Goal: Task Accomplishment & Management: Use online tool/utility

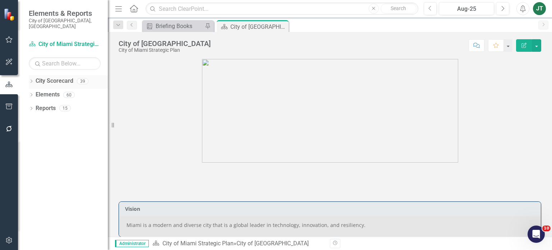
click at [31, 80] on icon "Dropdown" at bounding box center [31, 82] width 5 height 4
click at [35, 106] on icon "Dropdown" at bounding box center [34, 108] width 5 height 4
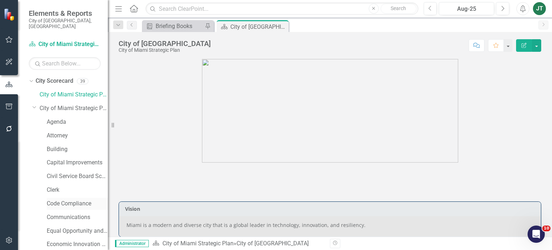
click at [65, 200] on link "Code Compliance" at bounding box center [77, 203] width 61 height 8
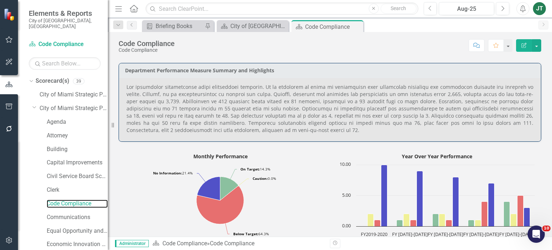
scroll to position [376, 0]
click at [34, 104] on icon "Dropdown" at bounding box center [34, 106] width 4 height 5
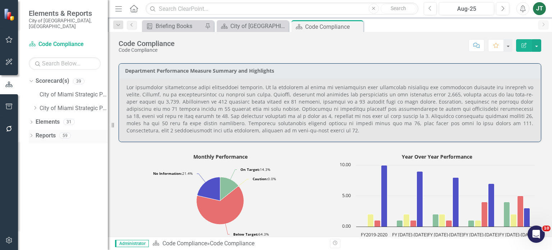
click at [42, 132] on link "Reports" at bounding box center [46, 136] width 20 height 8
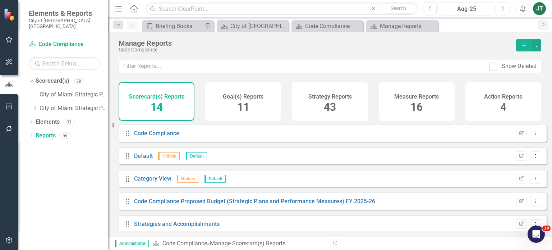
click at [416, 102] on span "16" at bounding box center [416, 107] width 12 height 13
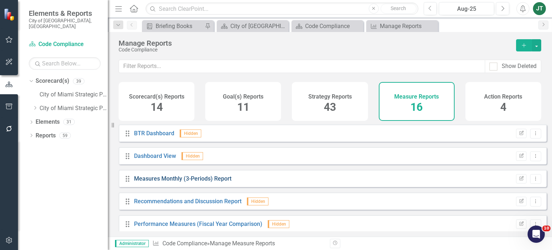
click at [171, 182] on link "Measures Monthly (3-Periods) Report" at bounding box center [182, 178] width 97 height 7
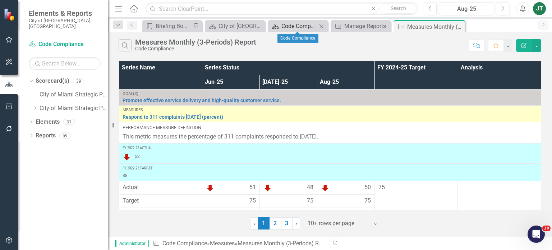
click at [303, 26] on div "Code Compliance" at bounding box center [299, 26] width 36 height 9
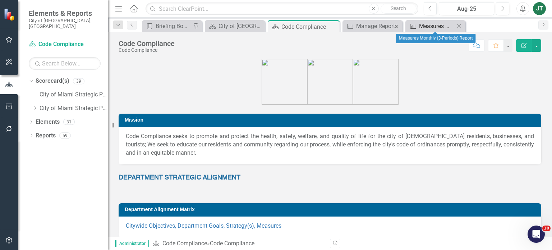
click at [431, 25] on div "Measures Monthly (3-Periods) Report" at bounding box center [437, 26] width 36 height 9
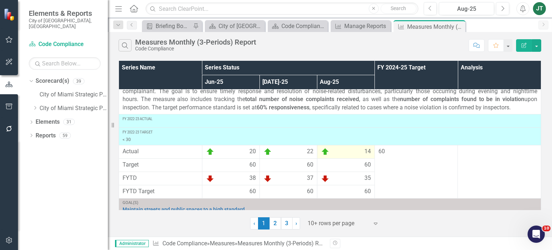
scroll to position [109, 0]
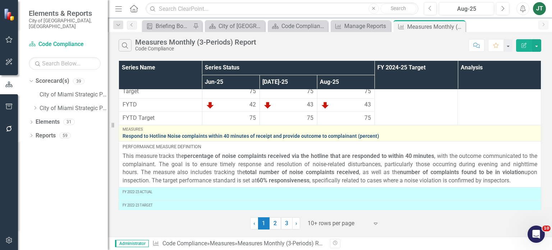
click at [229, 134] on link "Respond to Hotline Noise complaints within 40 minutes of receipt and provide ou…" at bounding box center [330, 135] width 415 height 5
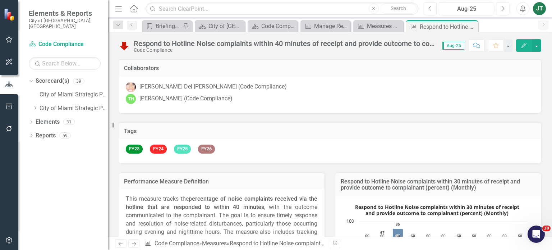
click at [525, 43] on icon "Edit" at bounding box center [524, 45] width 6 height 5
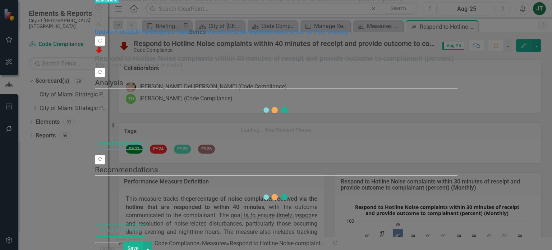
click at [189, 35] on link "Series" at bounding box center [197, 31] width 17 height 7
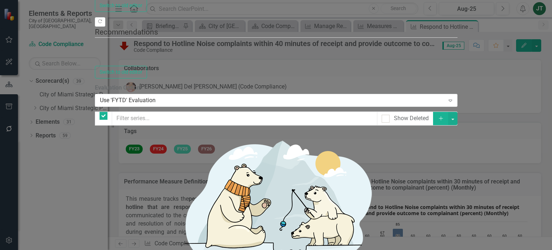
checkbox input "false"
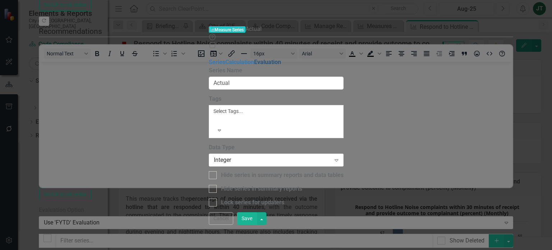
click at [254, 59] on link "Evaluation" at bounding box center [267, 62] width 27 height 7
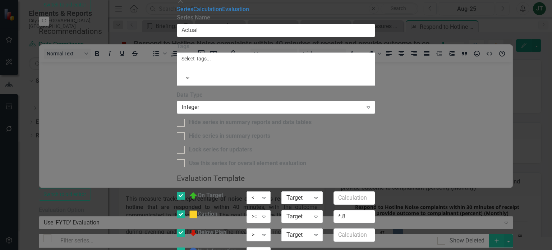
click at [258, 193] on div "<" at bounding box center [255, 197] width 6 height 8
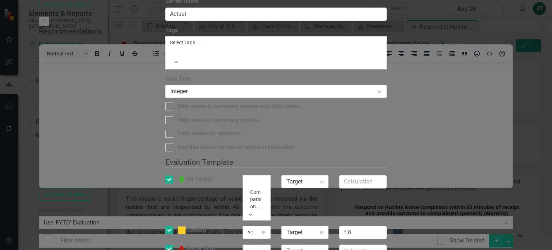
click at [337, 249] on div ">" at bounding box center [276, 254] width 552 height 8
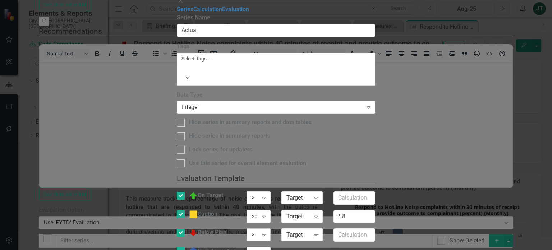
click at [258, 231] on div ">" at bounding box center [255, 235] width 6 height 8
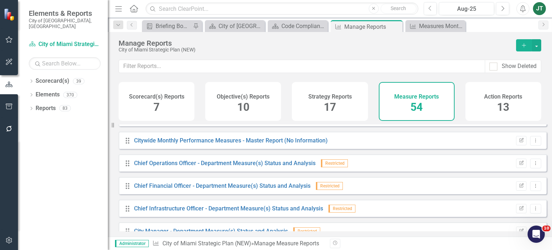
scroll to position [47, 0]
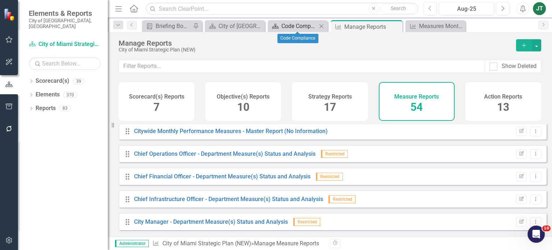
click at [288, 25] on div "Code Compliance" at bounding box center [299, 26] width 36 height 9
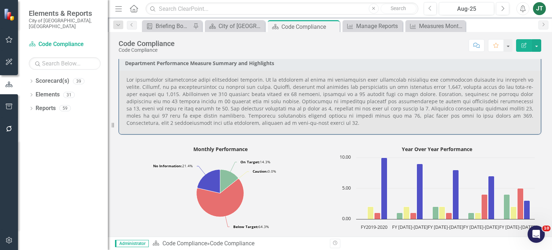
scroll to position [384, 0]
click at [431, 23] on div "Measures Monthly (3-Periods) Report" at bounding box center [437, 26] width 36 height 9
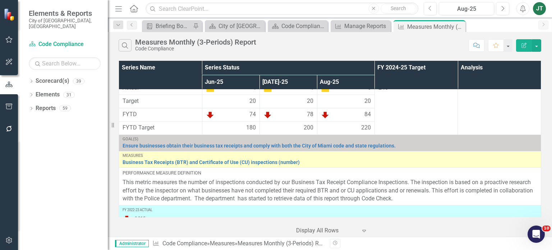
scroll to position [605, 0]
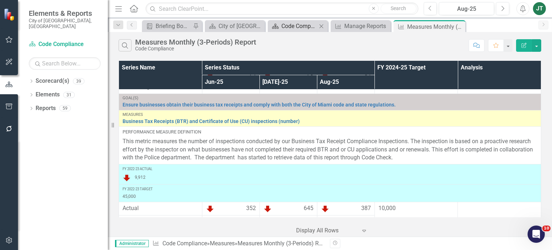
click at [303, 30] on div "Code Compliance" at bounding box center [299, 26] width 36 height 9
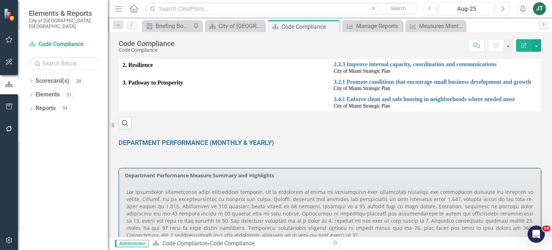
scroll to position [340, 0]
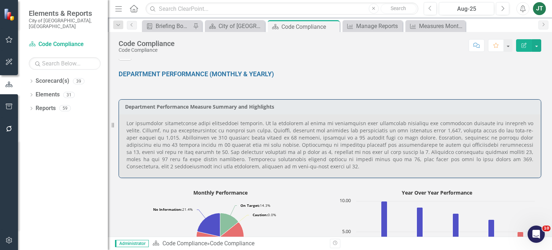
click at [415, 133] on p at bounding box center [329, 145] width 407 height 50
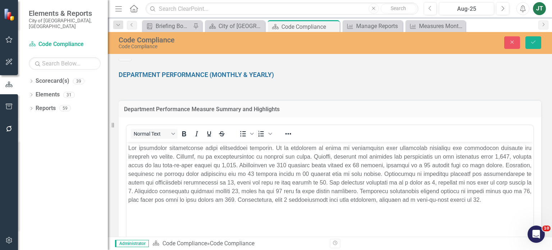
scroll to position [0, 0]
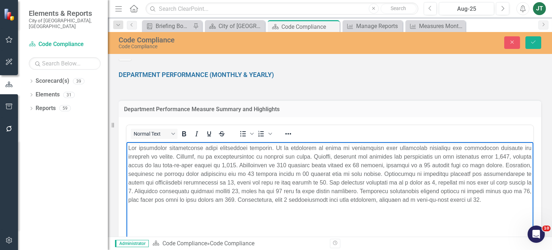
drag, startPoint x: 465, startPoint y: 154, endPoint x: 458, endPoint y: 158, distance: 8.0
click at [458, 158] on p "Rich Text Area. Press ALT-0 for help." at bounding box center [329, 174] width 403 height 60
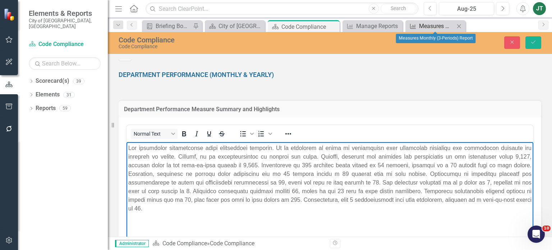
click at [430, 27] on div "Measures Monthly (3-Periods) Report" at bounding box center [437, 26] width 36 height 9
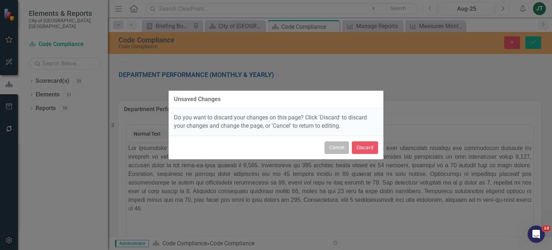
click at [342, 145] on button "Cancel" at bounding box center [336, 147] width 24 height 13
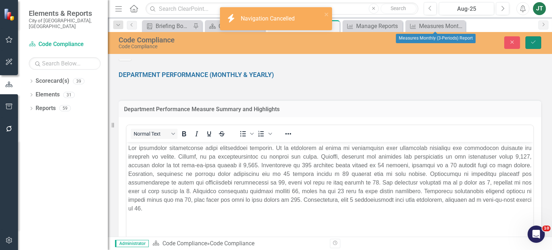
click at [528, 43] on button "Save" at bounding box center [533, 42] width 16 height 13
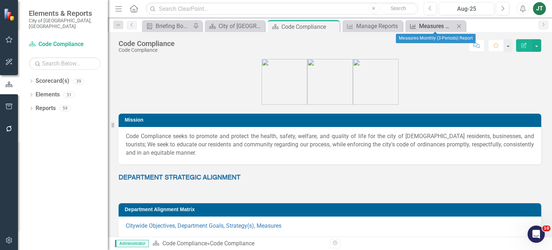
click at [426, 23] on div "Measures Monthly (3-Periods) Report" at bounding box center [437, 26] width 36 height 9
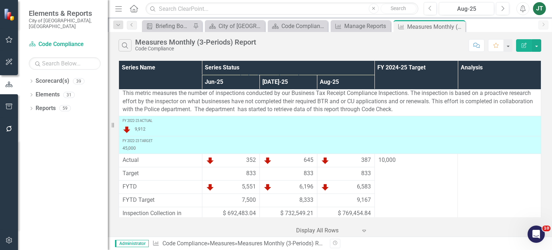
scroll to position [655, 0]
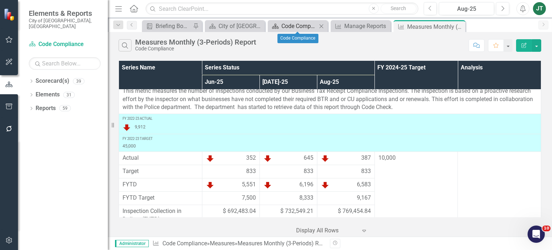
click at [289, 24] on div "Code Compliance" at bounding box center [299, 26] width 36 height 9
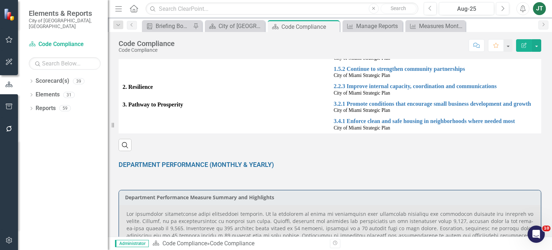
scroll to position [307, 0]
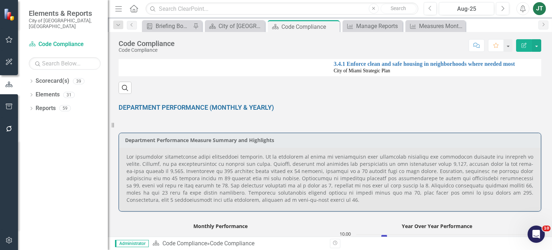
click at [451, 164] on p at bounding box center [329, 178] width 407 height 50
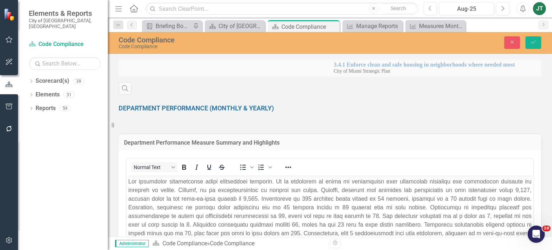
scroll to position [0, 0]
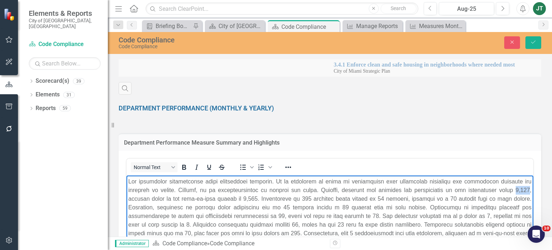
drag, startPoint x: 508, startPoint y: 188, endPoint x: 495, endPoint y: 190, distance: 12.8
click at [495, 190] on p "Rich Text Area. Press ALT-0 for help." at bounding box center [329, 211] width 403 height 69
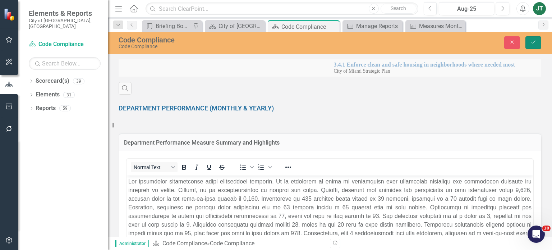
click at [535, 44] on icon "Save" at bounding box center [533, 42] width 6 height 5
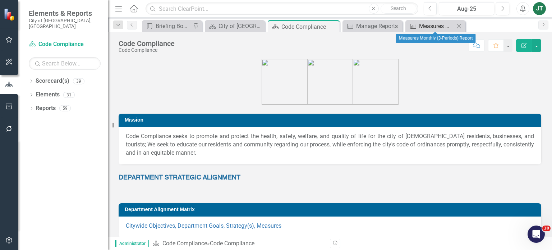
click at [434, 26] on div "Measures Monthly (3-Periods) Report" at bounding box center [437, 26] width 36 height 9
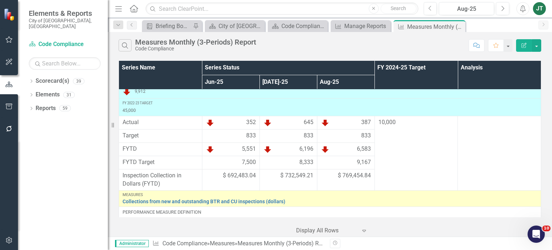
scroll to position [691, 0]
click at [297, 26] on div "Code Compliance" at bounding box center [299, 26] width 36 height 9
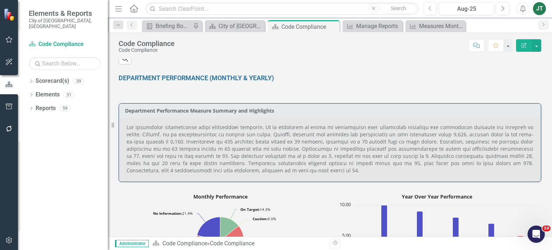
scroll to position [336, 0]
click at [158, 150] on p at bounding box center [329, 149] width 407 height 50
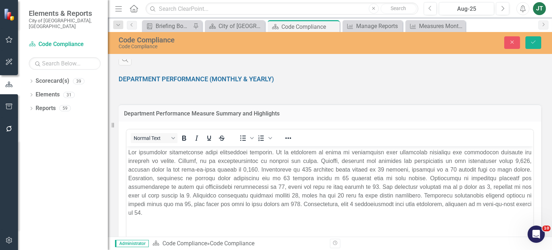
scroll to position [0, 0]
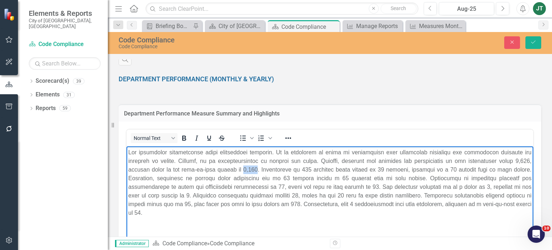
drag, startPoint x: 230, startPoint y: 169, endPoint x: 216, endPoint y: 169, distance: 13.7
click at [216, 169] on p "Rich Text Area. Press ALT-0 for help." at bounding box center [329, 182] width 403 height 69
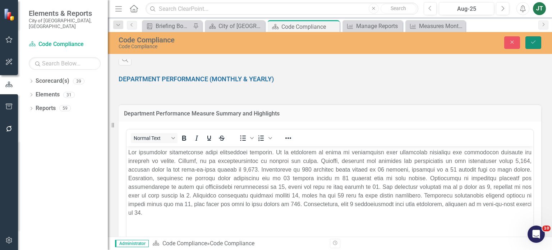
click at [536, 40] on icon "Save" at bounding box center [533, 42] width 6 height 5
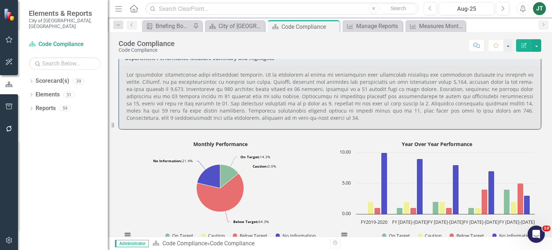
scroll to position [389, 0]
click at [426, 27] on div "Measures Monthly (3-Periods) Report" at bounding box center [437, 26] width 36 height 9
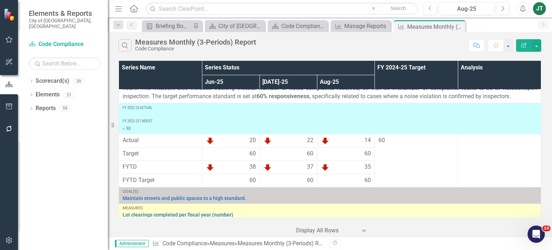
scroll to position [193, 0]
click at [307, 26] on div "Code Compliance" at bounding box center [299, 26] width 36 height 9
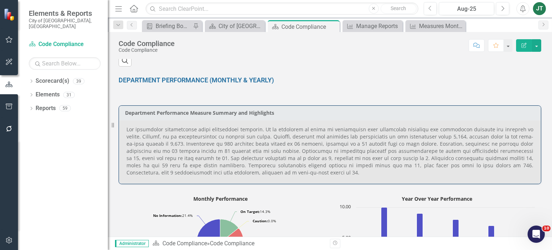
scroll to position [335, 0]
click at [331, 162] on p at bounding box center [329, 150] width 407 height 50
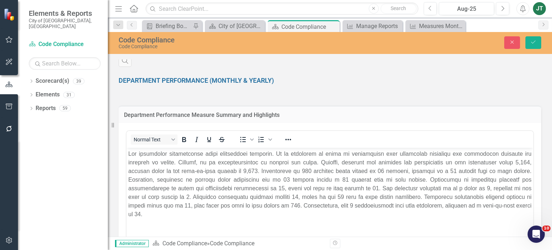
scroll to position [0, 0]
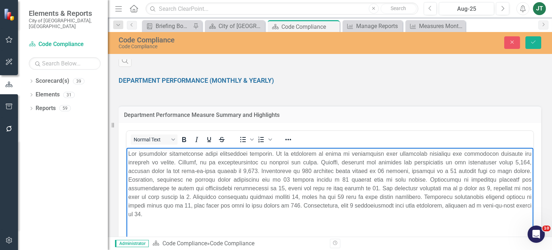
click at [360, 171] on p "Rich Text Area. Press ALT-0 for help." at bounding box center [329, 183] width 403 height 69
click at [248, 178] on p "Rich Text Area. Press ALT-0 for help." at bounding box center [329, 183] width 403 height 69
click at [532, 44] on icon "Save" at bounding box center [533, 42] width 6 height 5
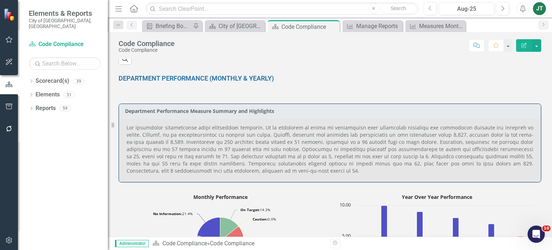
scroll to position [336, 0]
click at [430, 28] on div "Measures Monthly (3-Periods) Report" at bounding box center [437, 26] width 36 height 9
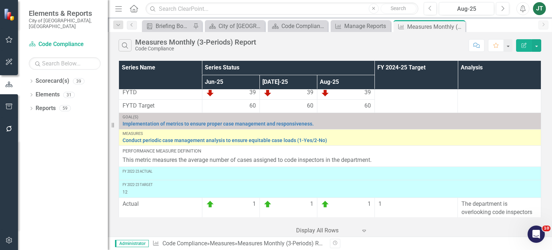
scroll to position [1357, 0]
click at [298, 29] on div "Code Compliance" at bounding box center [299, 26] width 36 height 9
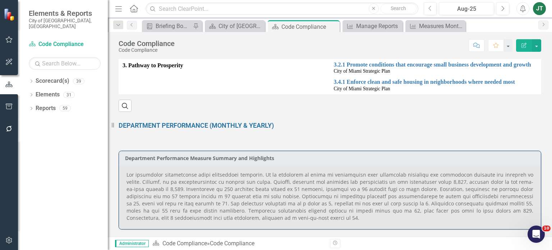
scroll to position [319, 0]
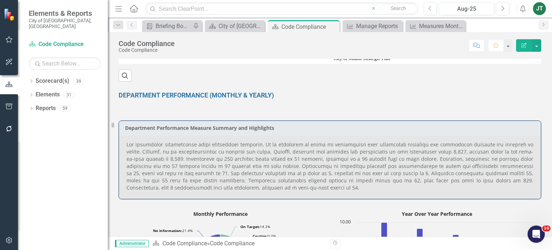
click at [481, 169] on p at bounding box center [329, 166] width 407 height 50
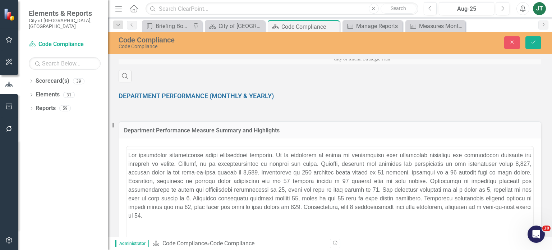
scroll to position [0, 0]
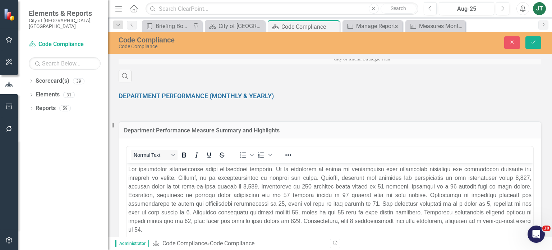
click at [218, 203] on p "Rich Text Area. Press ALT-0 for help." at bounding box center [329, 199] width 403 height 69
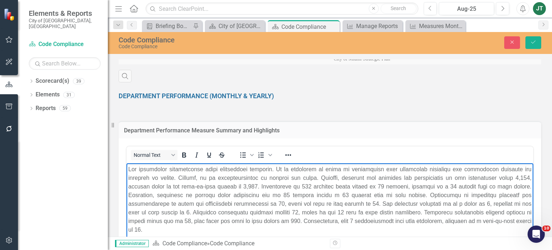
click at [312, 202] on p "Rich Text Area. Press ALT-0 for help." at bounding box center [329, 199] width 403 height 69
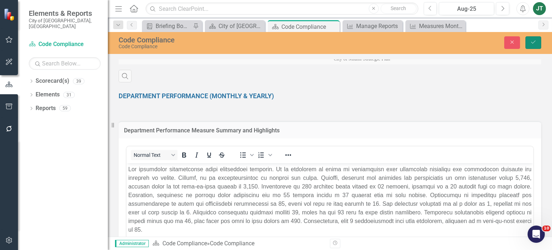
click at [535, 43] on icon "Save" at bounding box center [533, 42] width 6 height 5
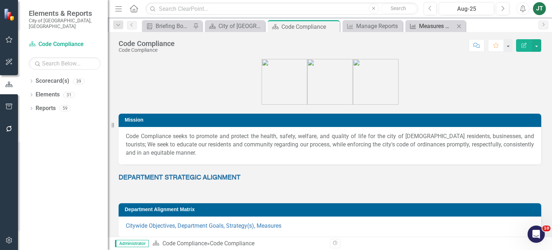
click at [430, 27] on div "Measures Monthly (3-Periods) Report" at bounding box center [437, 26] width 36 height 9
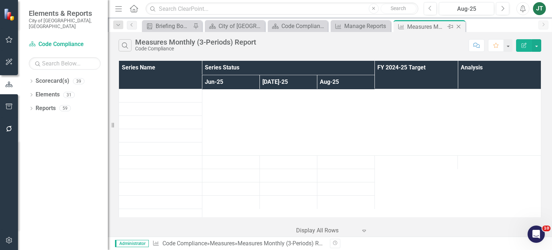
click at [428, 25] on div "Measures Monthly (3-Periods) Report" at bounding box center [426, 26] width 38 height 9
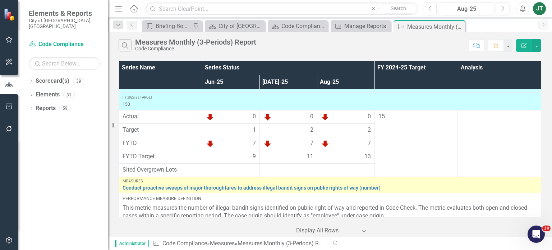
scroll to position [392, 0]
click at [298, 25] on div "Code Compliance" at bounding box center [299, 26] width 36 height 9
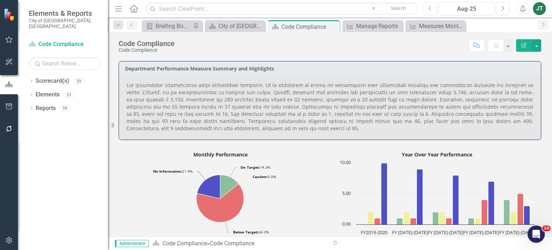
scroll to position [366, 0]
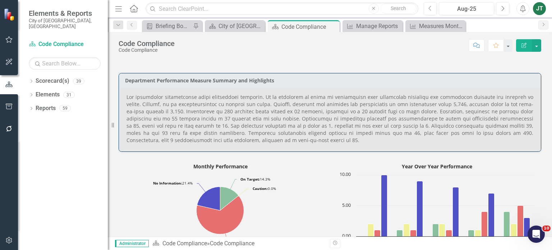
click at [176, 130] on p at bounding box center [329, 118] width 407 height 50
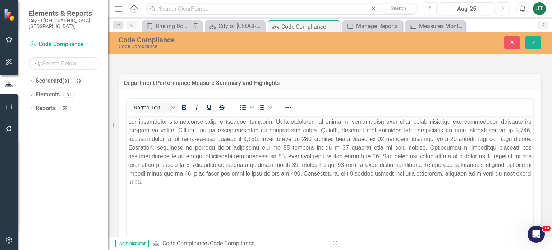
scroll to position [0, 0]
click at [311, 157] on p "Rich Text Area. Press ALT-0 for help." at bounding box center [329, 151] width 403 height 69
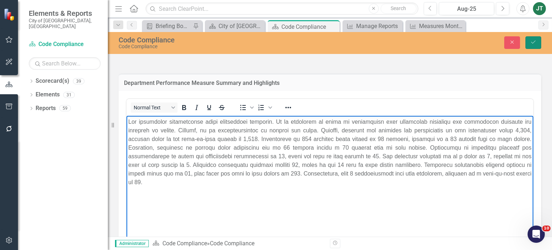
click at [531, 43] on icon "Save" at bounding box center [533, 42] width 6 height 5
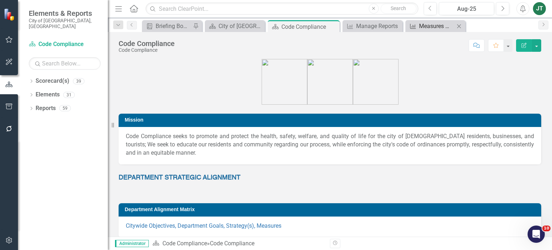
click at [426, 24] on div "Measures Monthly (3-Periods) Report" at bounding box center [437, 26] width 36 height 9
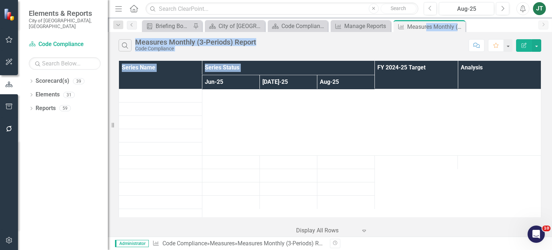
drag, startPoint x: 426, startPoint y: 24, endPoint x: 424, endPoint y: 88, distance: 63.3
click at [424, 88] on div "Menu Home Search Close Search Previous Aug-25 Next Alerts JT User Edit Profile …" at bounding box center [330, 125] width 444 height 250
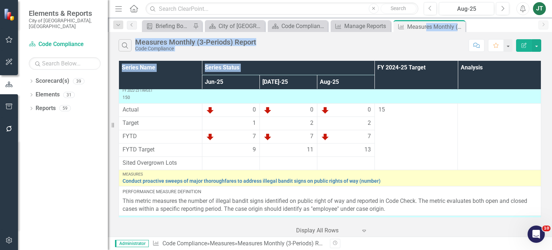
scroll to position [410, 0]
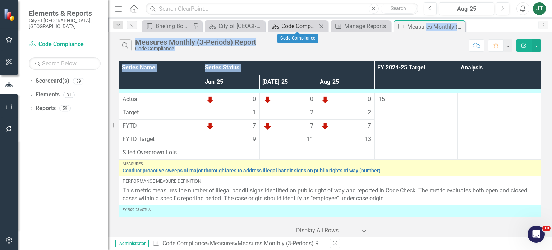
click at [303, 23] on div "Code Compliance" at bounding box center [299, 26] width 36 height 9
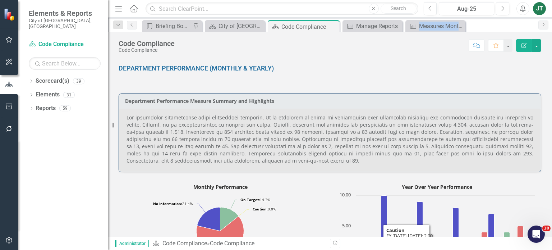
scroll to position [345, 0]
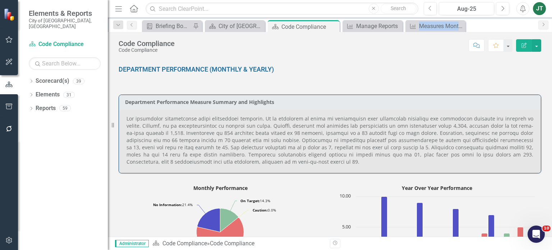
click at [369, 151] on p at bounding box center [329, 140] width 407 height 50
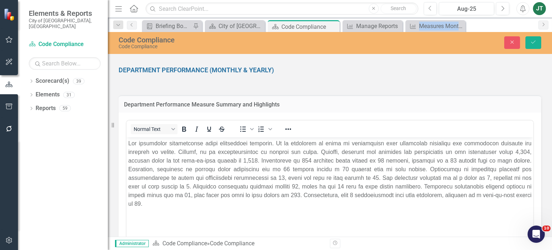
scroll to position [0, 0]
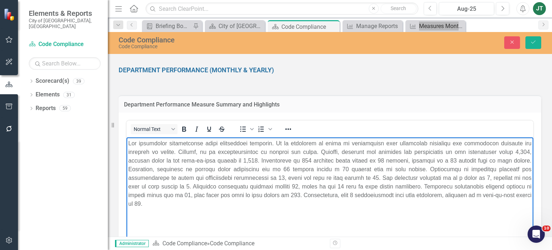
click at [524, 177] on p "Rich Text Area. Press ALT-0 for help." at bounding box center [329, 173] width 403 height 69
click at [532, 38] on button "Save" at bounding box center [533, 42] width 16 height 13
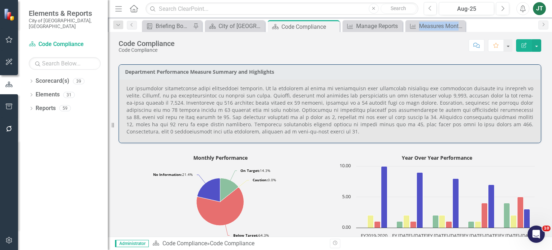
scroll to position [368, 0]
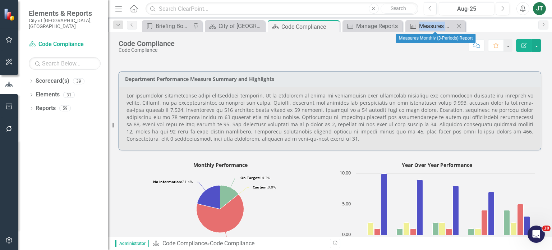
click at [430, 28] on div "Measures Monthly (3-Periods) Report" at bounding box center [437, 26] width 36 height 9
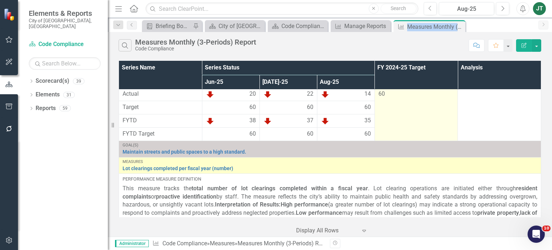
scroll to position [236, 0]
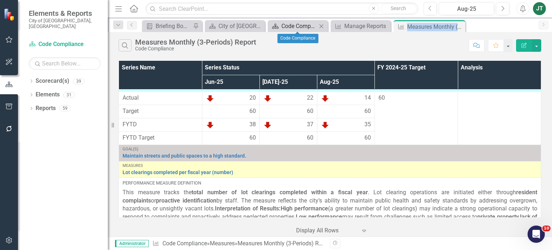
click at [301, 29] on div "Code Compliance" at bounding box center [299, 26] width 36 height 9
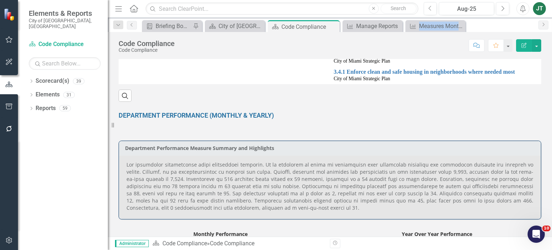
scroll to position [316, 0]
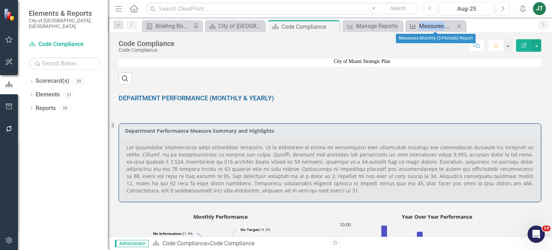
click at [432, 24] on div "Measures Monthly (3-Periods) Report" at bounding box center [437, 26] width 36 height 9
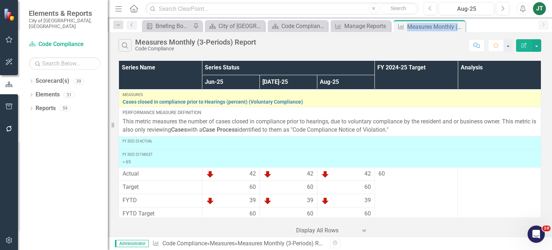
scroll to position [1265, 0]
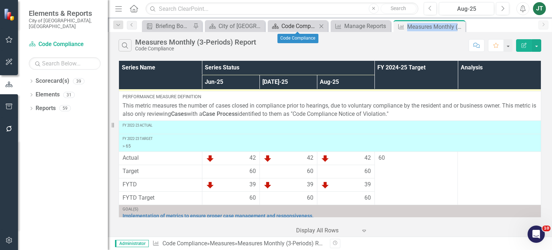
click at [296, 24] on div "Code Compliance" at bounding box center [299, 26] width 36 height 9
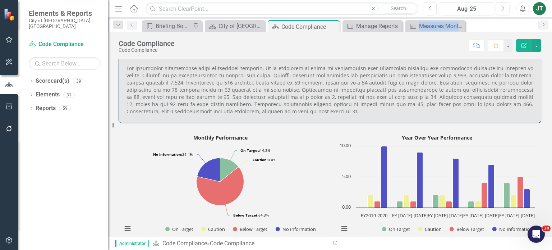
scroll to position [387, 0]
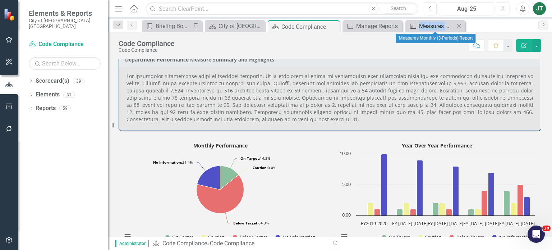
click at [419, 25] on div "Measures Monthly (3-Periods) Report" at bounding box center [437, 26] width 36 height 9
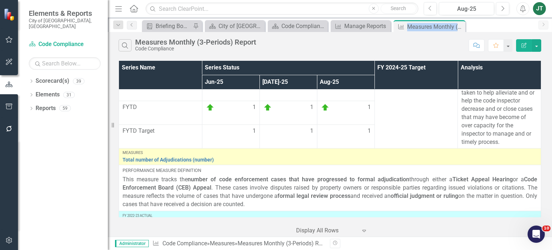
scroll to position [1500, 0]
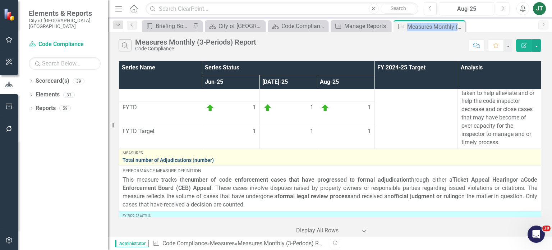
click at [161, 157] on link "Total number of Adjudications (number)" at bounding box center [330, 159] width 415 height 5
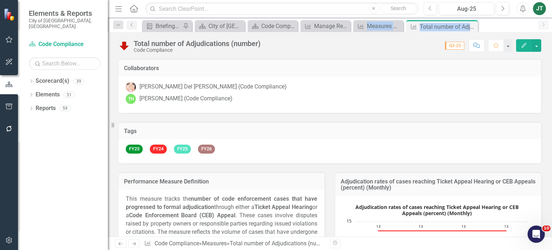
click at [522, 47] on icon "Edit" at bounding box center [524, 45] width 6 height 5
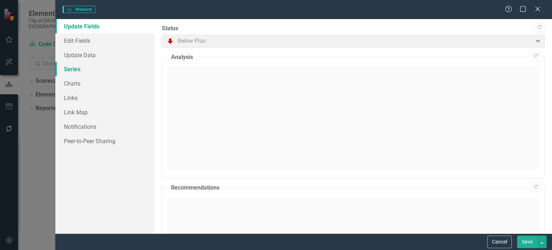
click at [76, 73] on link "Series" at bounding box center [104, 69] width 99 height 14
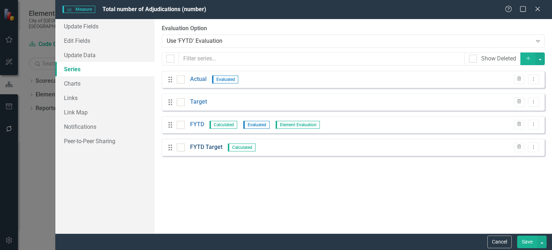
click at [203, 146] on link "FYTD Target" at bounding box center [206, 147] width 32 height 8
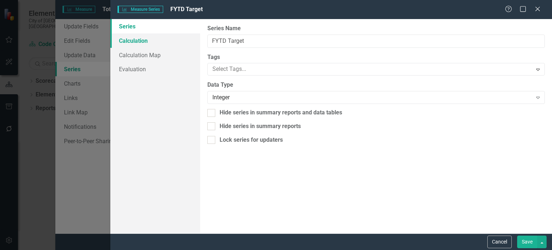
click at [138, 44] on link "Calculation" at bounding box center [155, 40] width 90 height 14
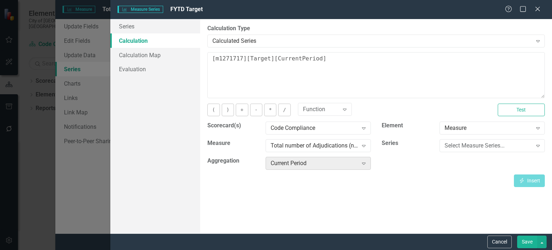
click at [345, 163] on div "Current Period" at bounding box center [314, 163] width 87 height 8
drag, startPoint x: 329, startPoint y: 61, endPoint x: 180, endPoint y: 80, distance: 150.0
click at [180, 80] on div "Series Calculation Calculation Map Evaluation From this page, you can edit the …" at bounding box center [331, 126] width 442 height 214
click at [352, 162] on div "Current Period" at bounding box center [314, 163] width 87 height 8
click at [452, 146] on div "Select Measure Series..." at bounding box center [487, 146] width 87 height 8
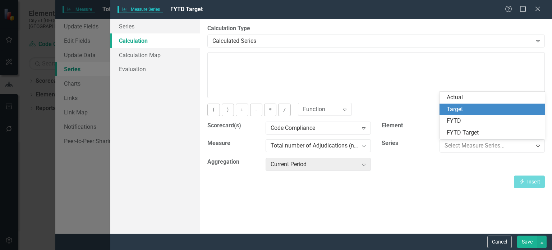
click at [451, 108] on div "Target" at bounding box center [494, 109] width 94 height 8
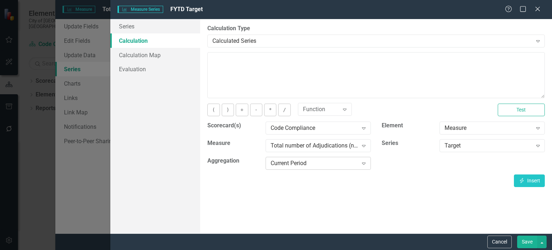
click at [326, 168] on div "Current Period Expand" at bounding box center [318, 163] width 105 height 13
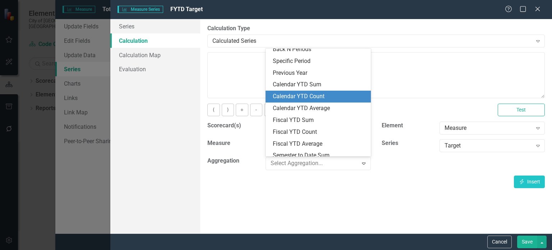
scroll to position [42, 0]
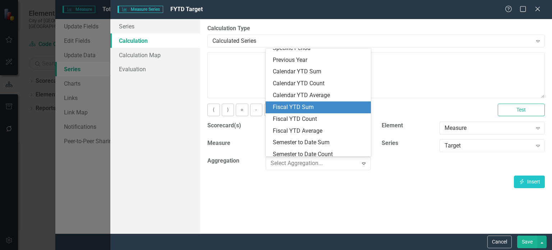
click at [300, 103] on div "Fiscal YTD Sum" at bounding box center [320, 107] width 94 height 8
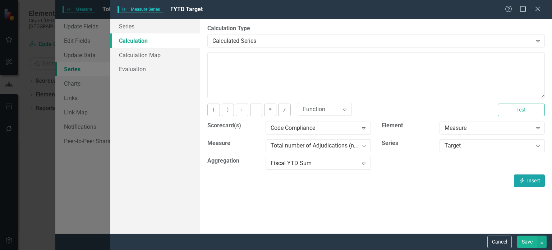
click at [525, 182] on button "Insert Insert" at bounding box center [529, 180] width 31 height 13
type textarea "[m1271717][Target][FiscalYTDSum]"
click at [526, 242] on button "Save" at bounding box center [527, 241] width 20 height 13
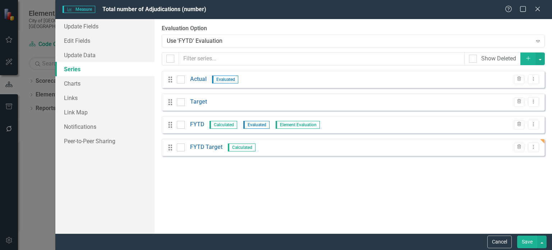
click at [534, 240] on button "Save" at bounding box center [527, 241] width 20 height 13
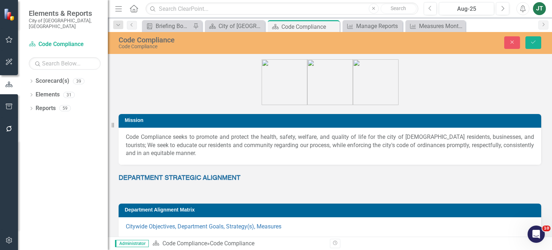
scroll to position [362, 0]
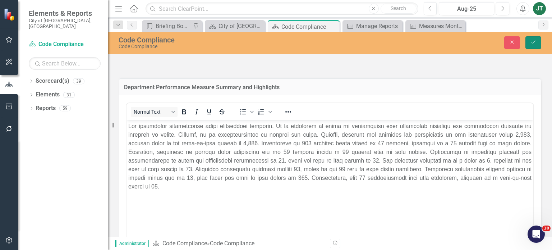
click at [531, 36] on button "Save" at bounding box center [533, 42] width 16 height 13
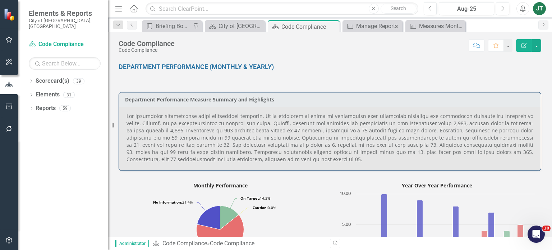
scroll to position [342, 0]
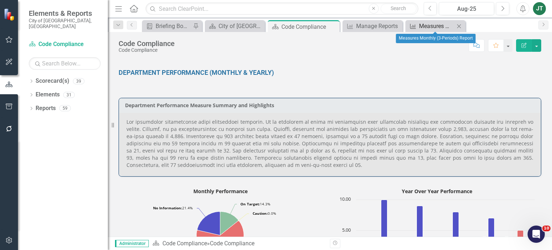
click at [433, 23] on div "Measures Monthly (3-Periods) Report" at bounding box center [437, 26] width 36 height 9
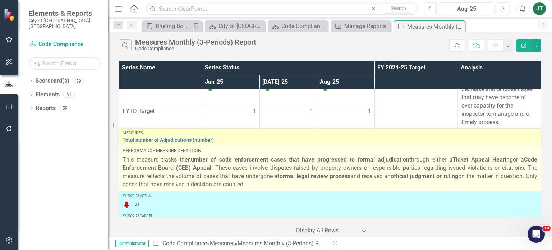
scroll to position [1519, 0]
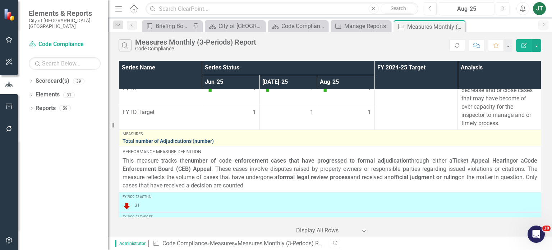
click at [190, 138] on link "Total number of Adjudications (number)" at bounding box center [330, 140] width 415 height 5
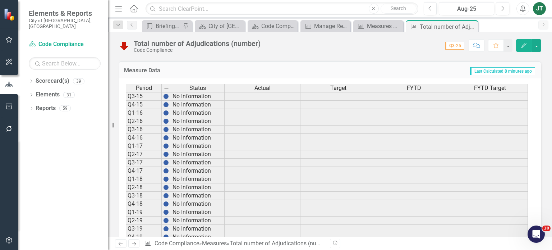
scroll to position [385, 0]
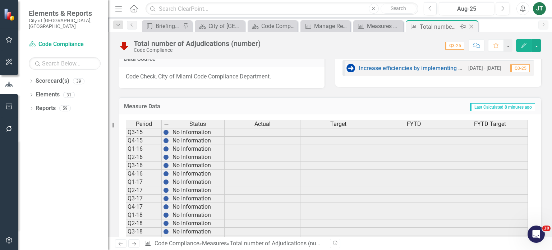
click at [470, 28] on icon "Close" at bounding box center [470, 27] width 7 height 6
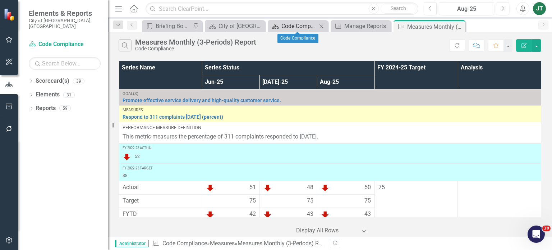
click at [307, 28] on div "Code Compliance" at bounding box center [299, 26] width 36 height 9
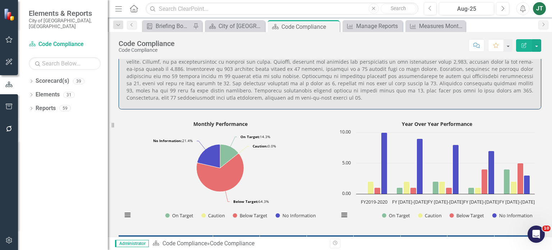
scroll to position [389, 0]
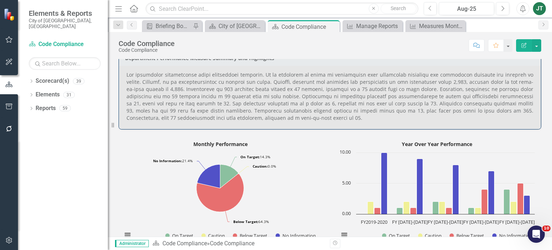
click at [487, 120] on p at bounding box center [329, 96] width 407 height 50
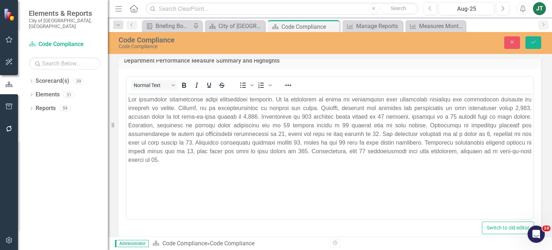
scroll to position [0, 0]
click at [280, 149] on p "Rich Text Area. Press ALT-0 for help." at bounding box center [329, 129] width 403 height 69
click at [538, 44] on button "Save" at bounding box center [533, 42] width 16 height 13
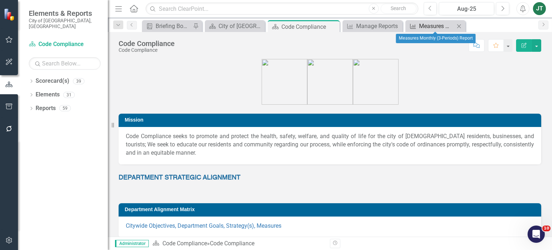
click at [434, 27] on div "Measures Monthly (3-Periods) Report" at bounding box center [437, 26] width 36 height 9
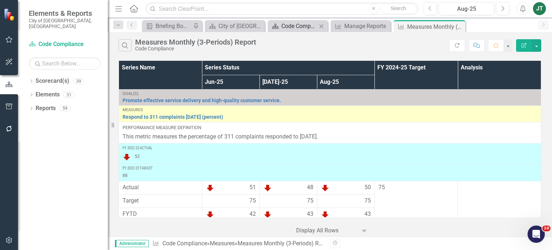
click at [291, 22] on div "Code Compliance" at bounding box center [299, 26] width 36 height 9
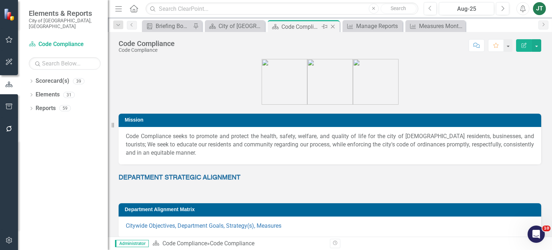
click at [299, 26] on div "Code Compliance" at bounding box center [300, 26] width 38 height 9
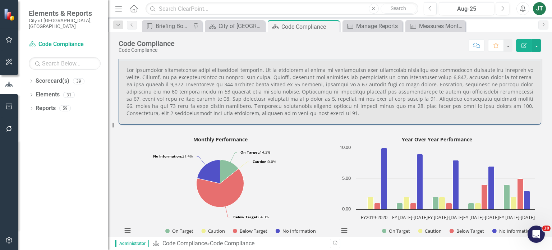
scroll to position [364, 0]
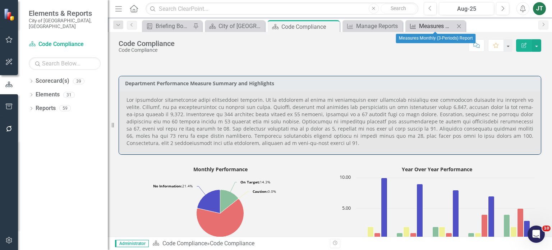
click at [433, 23] on div "Measures Monthly (3-Periods) Report" at bounding box center [437, 26] width 36 height 9
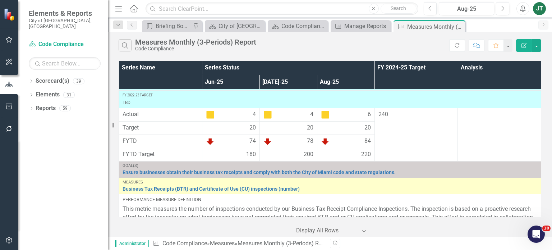
scroll to position [538, 0]
click at [287, 21] on div "Scorecard(s) Code Compliance Close" at bounding box center [298, 26] width 60 height 12
click at [299, 28] on div "Code Compliance" at bounding box center [299, 26] width 36 height 9
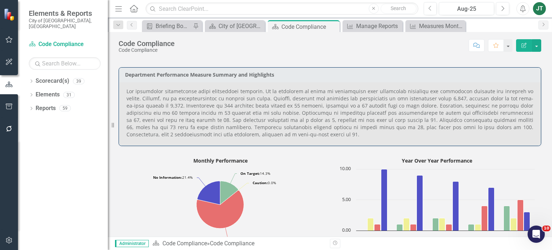
scroll to position [372, 0]
click at [30, 80] on icon "Dropdown" at bounding box center [31, 82] width 5 height 4
click at [27, 106] on icon "Dropdown" at bounding box center [24, 108] width 5 height 4
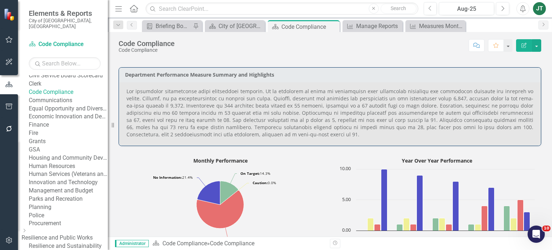
scroll to position [90, 0]
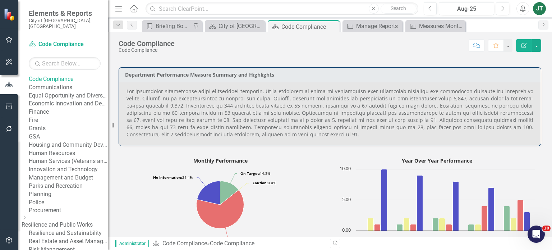
click at [60, 116] on link "Finance" at bounding box center [68, 112] width 79 height 8
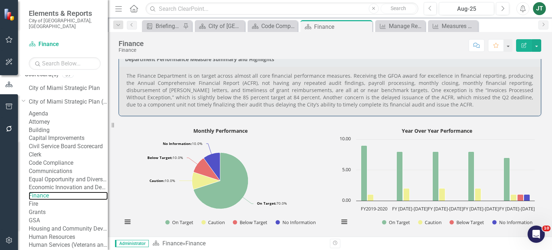
scroll to position [6, 0]
click at [26, 98] on icon "Dropdown" at bounding box center [24, 100] width 4 height 5
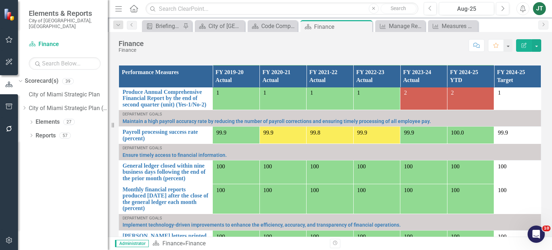
scroll to position [494, 0]
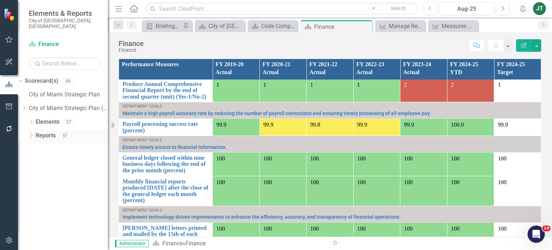
click at [47, 132] on link "Reports" at bounding box center [46, 136] width 20 height 8
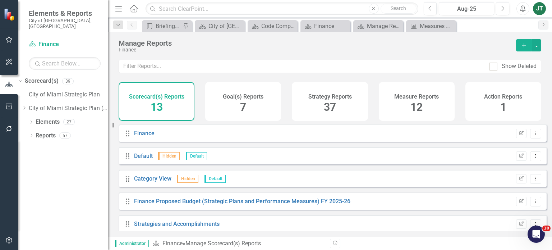
click at [425, 101] on div "Measure Reports 12" at bounding box center [417, 101] width 76 height 39
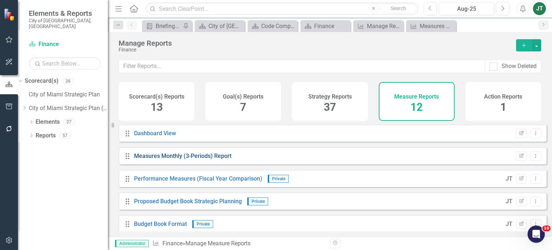
click at [206, 159] on link "Measures Monthly (3-Periods) Report" at bounding box center [182, 155] width 97 height 7
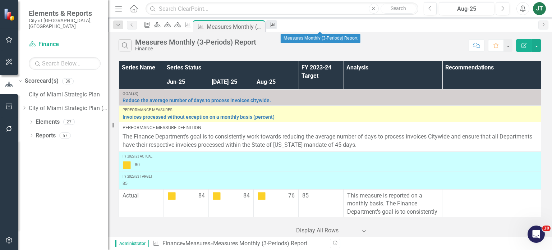
click at [276, 26] on icon "Measure" at bounding box center [272, 25] width 7 height 6
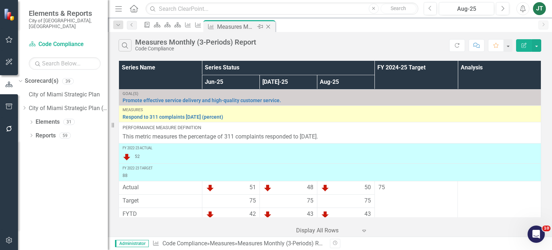
click at [270, 26] on icon at bounding box center [268, 27] width 4 height 4
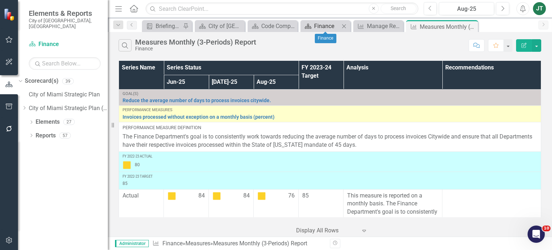
click at [318, 30] on div "Finance" at bounding box center [327, 26] width 26 height 9
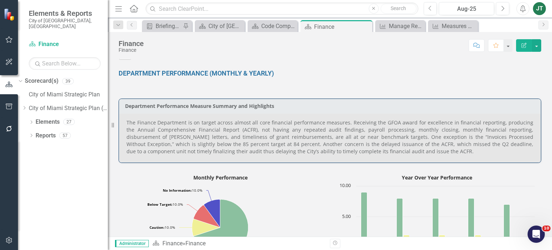
scroll to position [262, 0]
click at [222, 149] on p "The Finance Department is on target across almost all core financial performanc…" at bounding box center [329, 137] width 407 height 36
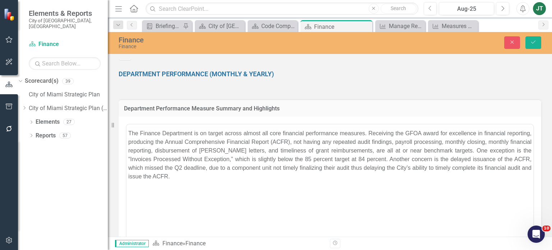
scroll to position [0, 0]
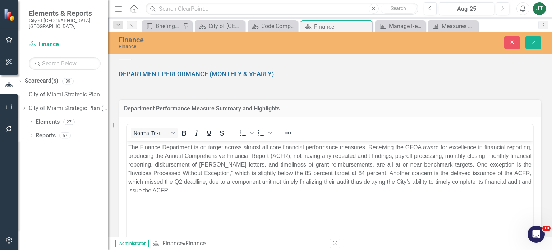
click at [376, 172] on p "The Finance Department is on target across almost all core financial performanc…" at bounding box center [329, 169] width 403 height 52
click at [535, 37] on button "Save" at bounding box center [533, 42] width 16 height 13
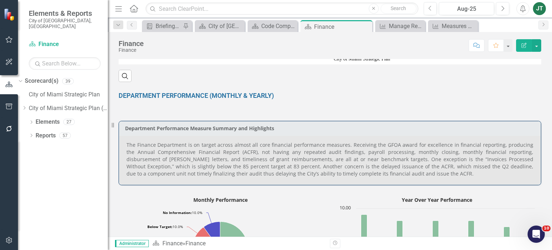
scroll to position [241, 0]
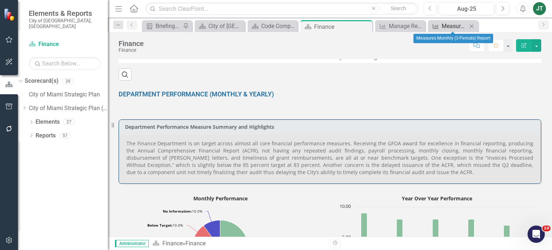
click at [442, 25] on div "Measures Monthly (3-Periods) Report" at bounding box center [455, 26] width 26 height 9
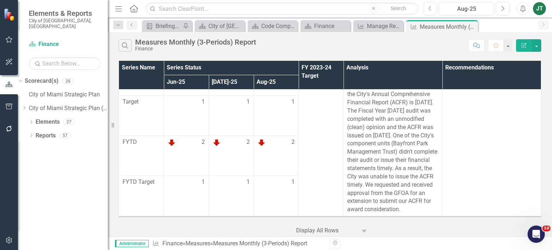
scroll to position [1345, 0]
click at [323, 26] on div "Finance" at bounding box center [327, 26] width 26 height 9
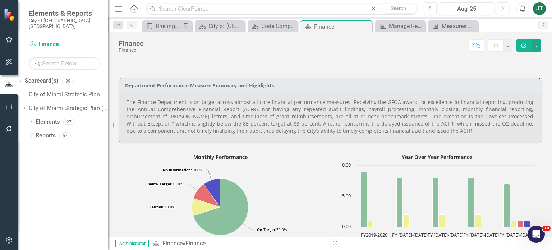
scroll to position [283, 0]
click at [10, 108] on icon "button" at bounding box center [9, 106] width 8 height 6
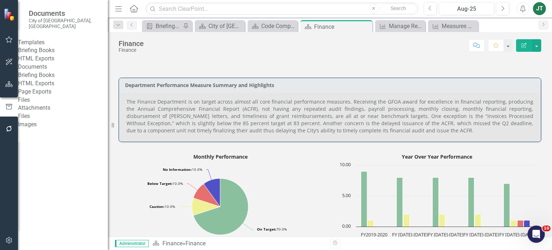
click at [38, 50] on link "Briefing Books" at bounding box center [63, 50] width 90 height 8
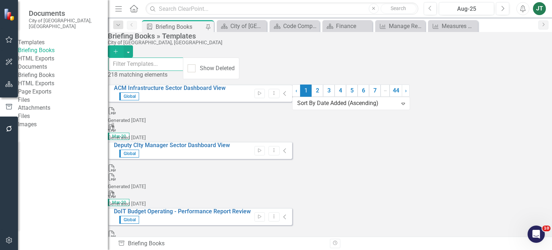
click at [169, 69] on input "text" at bounding box center [145, 63] width 75 height 13
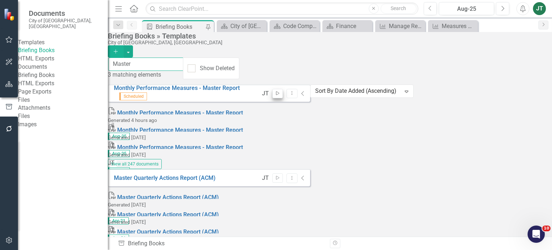
type input "Master"
click at [280, 91] on icon "Start" at bounding box center [277, 93] width 5 height 4
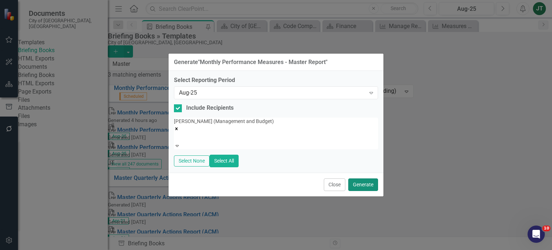
click at [365, 180] on button "Generate" at bounding box center [363, 184] width 30 height 13
